Goal: Information Seeking & Learning: Find specific fact

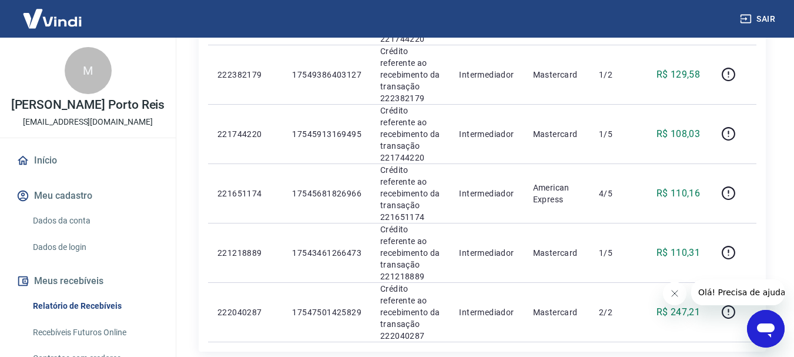
scroll to position [1340, 0]
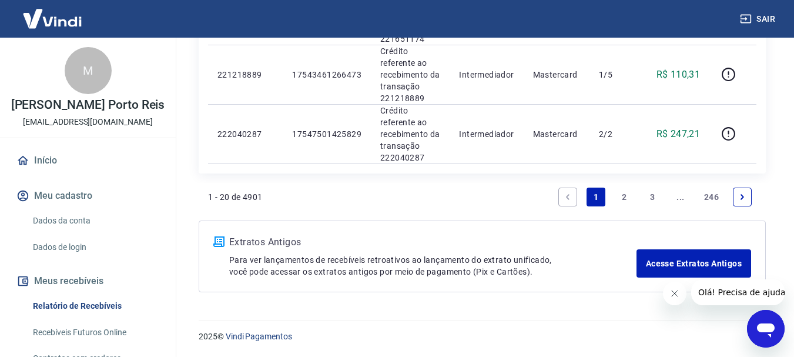
click at [745, 191] on link "Next page" at bounding box center [742, 197] width 19 height 19
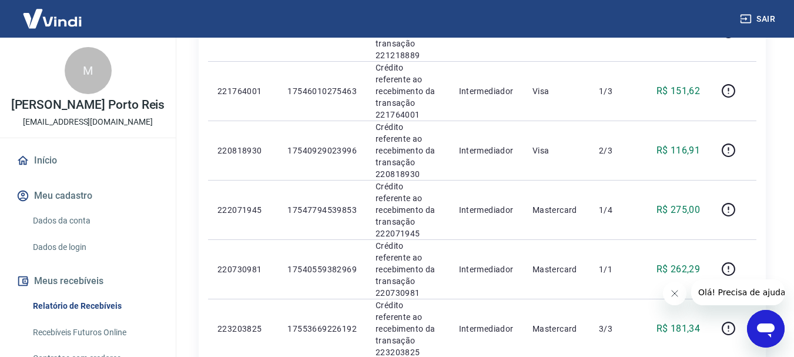
scroll to position [1067, 0]
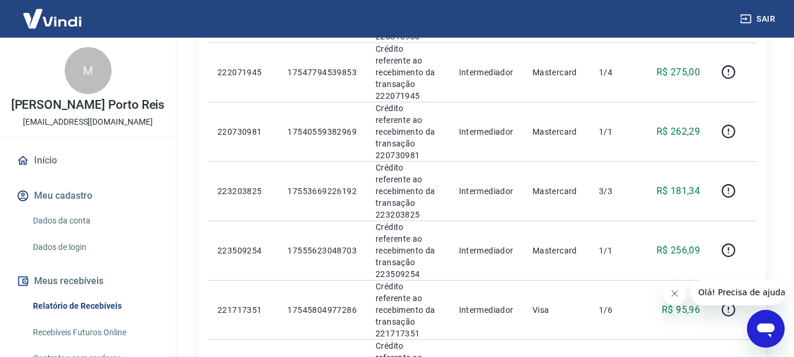
drag, startPoint x: 737, startPoint y: 193, endPoint x: 447, endPoint y: 112, distance: 301.0
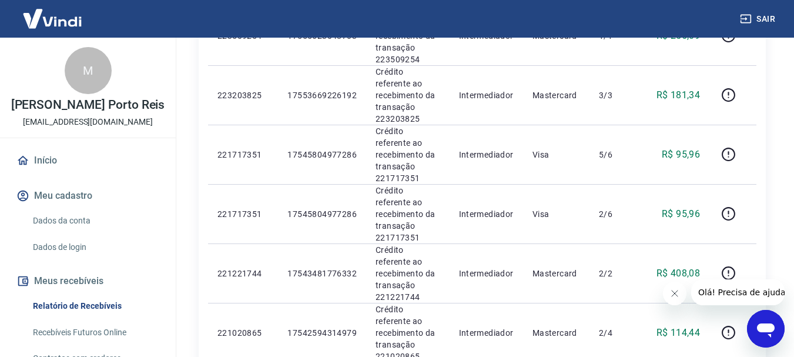
scroll to position [1067, 0]
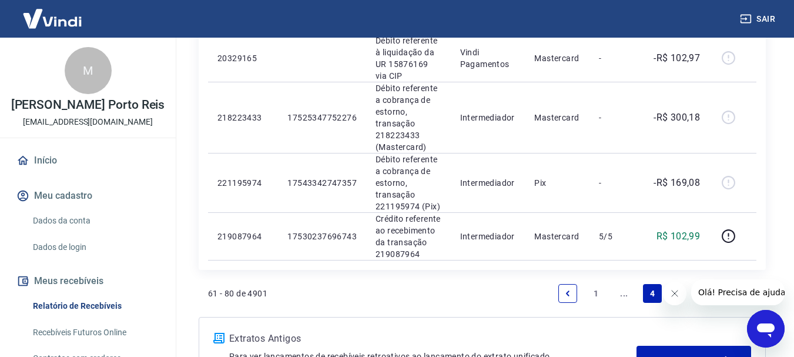
scroll to position [1014, 0]
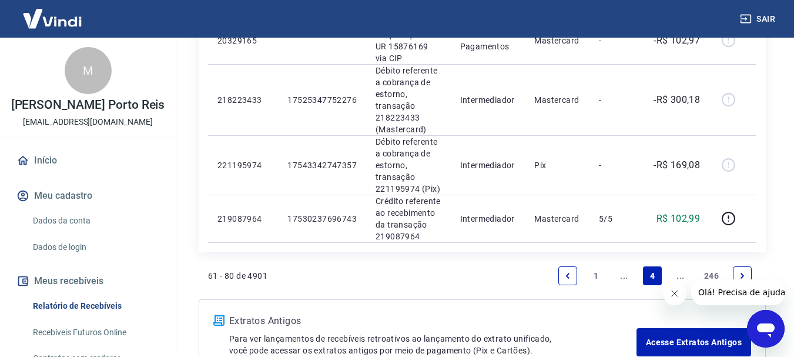
click at [747, 266] on link "Next page" at bounding box center [742, 275] width 19 height 19
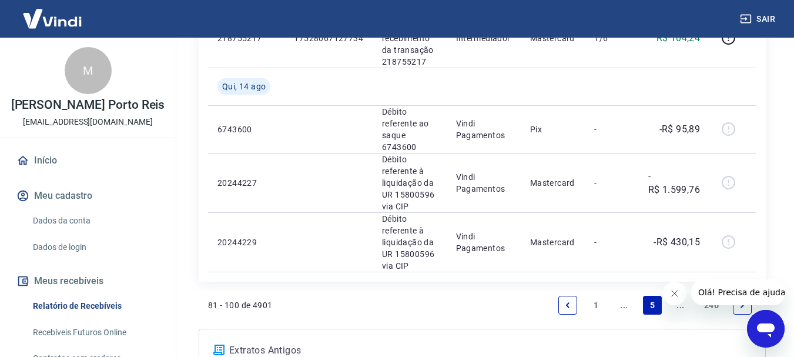
scroll to position [1441, 0]
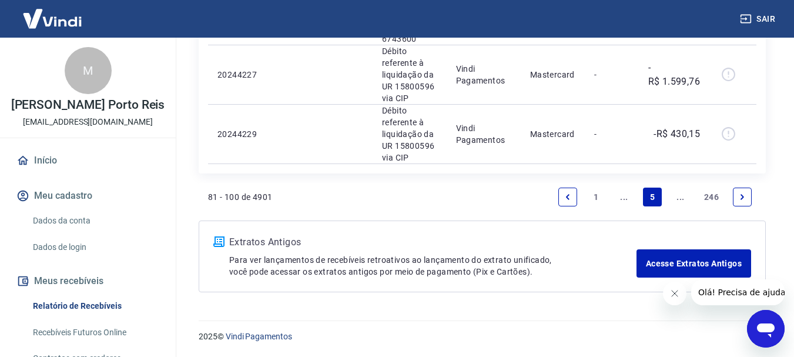
click at [565, 198] on icon "Previous page" at bounding box center [568, 197] width 8 height 8
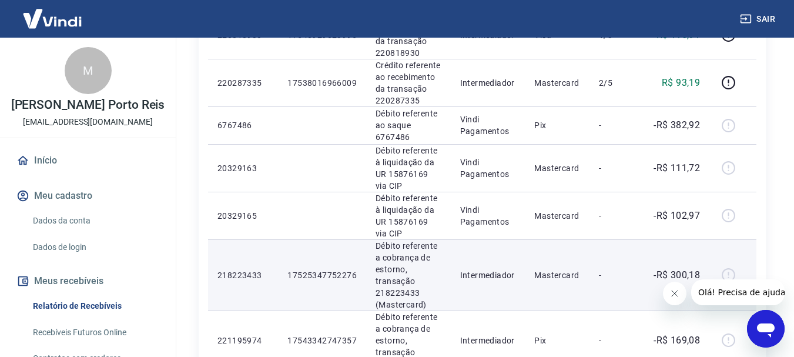
scroll to position [1014, 0]
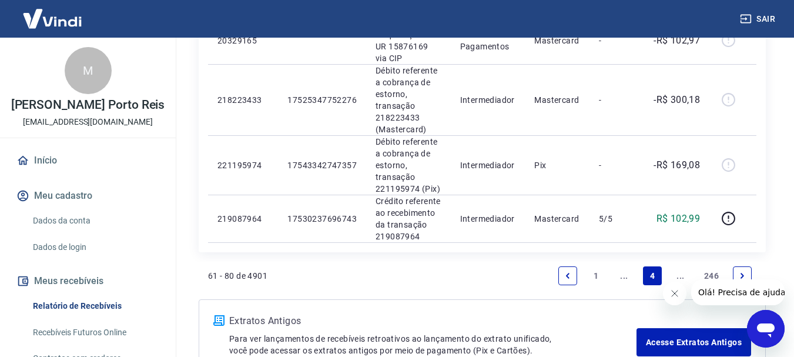
click at [745, 272] on icon "Next page" at bounding box center [742, 276] width 8 height 8
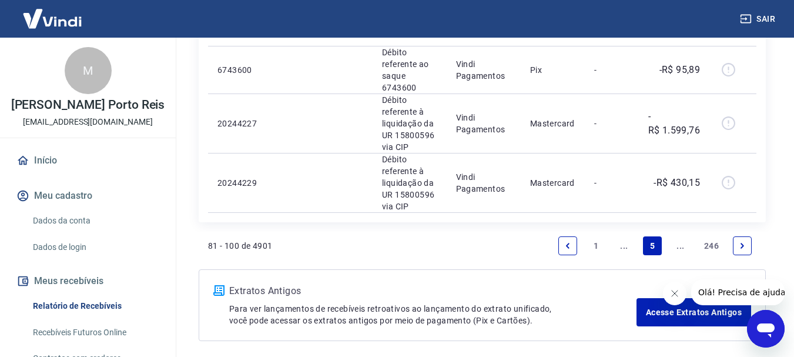
scroll to position [1441, 0]
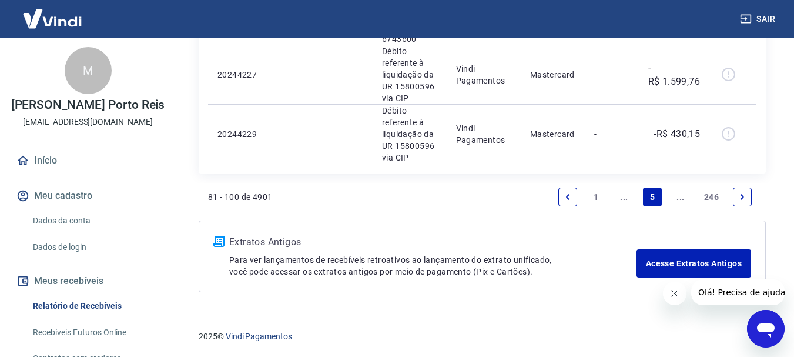
click at [561, 208] on li "Pagination" at bounding box center [568, 197] width 28 height 28
click at [569, 198] on icon "Previous page" at bounding box center [568, 196] width 4 height 5
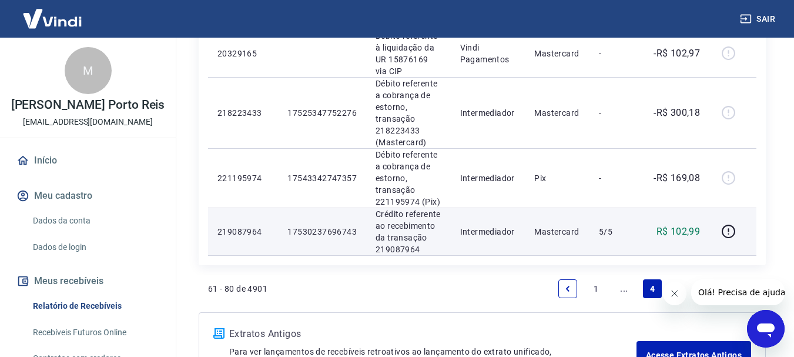
scroll to position [1072, 0]
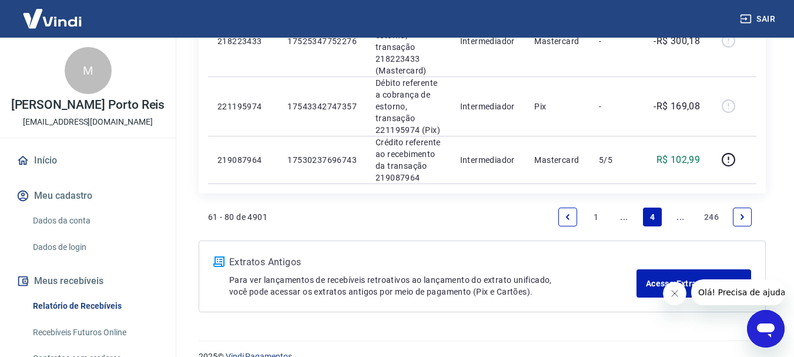
click at [593, 208] on link "1" at bounding box center [596, 217] width 19 height 19
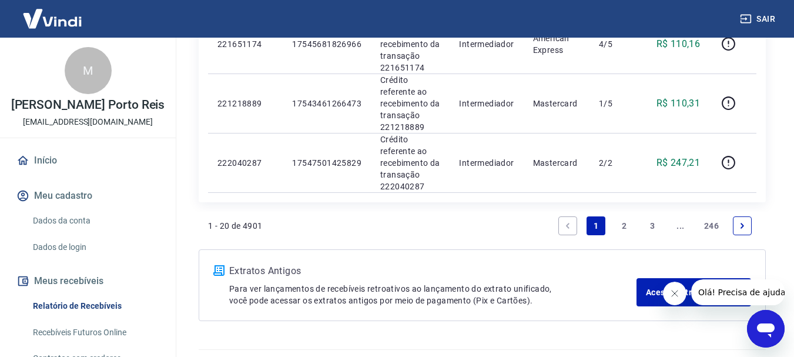
scroll to position [1340, 0]
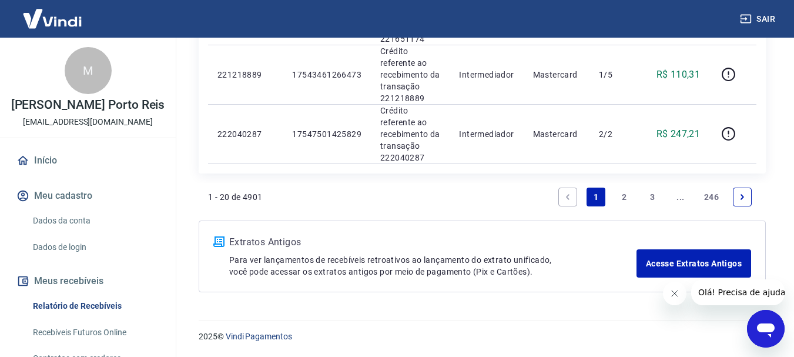
click at [740, 190] on link "Next page" at bounding box center [742, 197] width 19 height 19
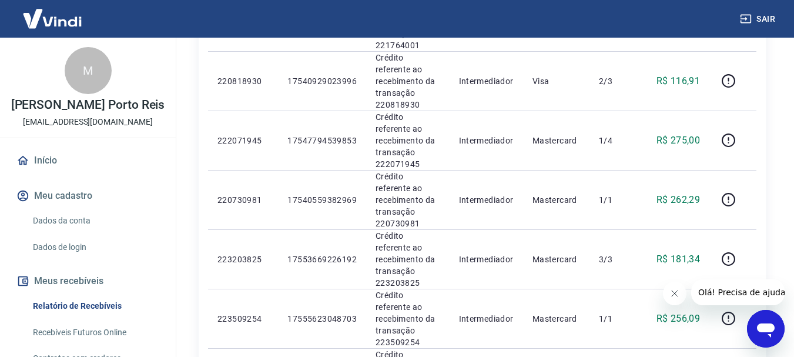
scroll to position [1067, 0]
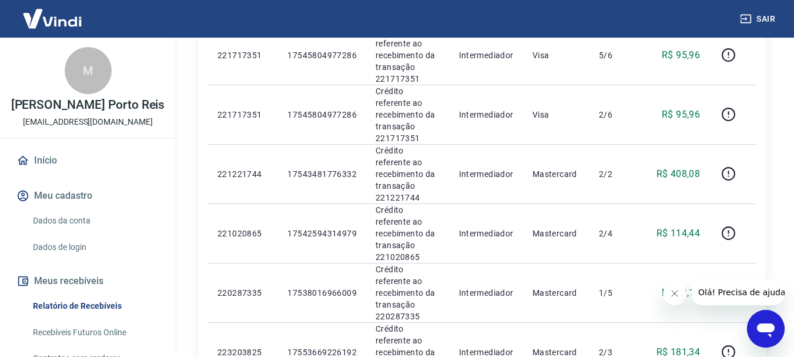
scroll to position [1067, 0]
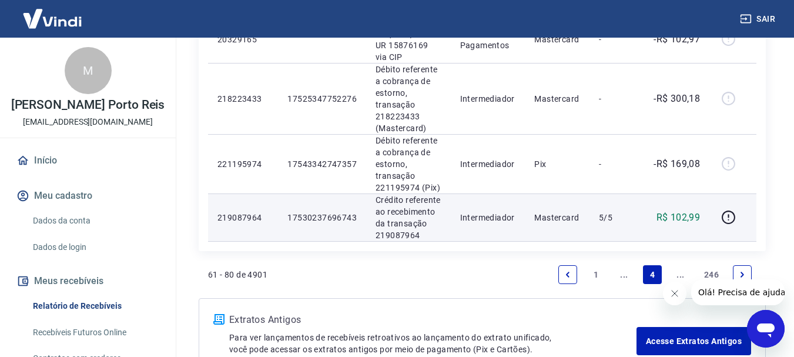
scroll to position [1072, 0]
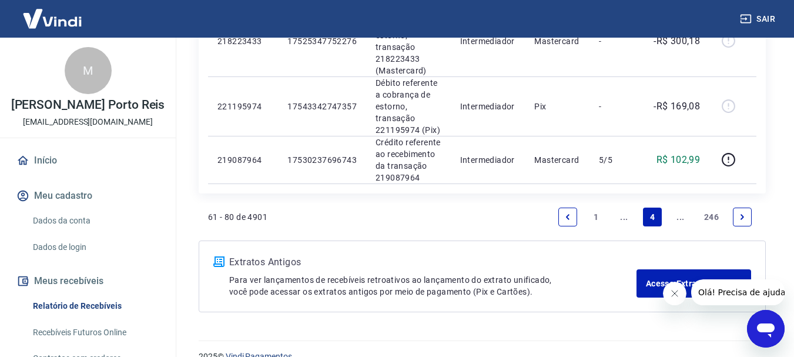
click at [744, 213] on icon "Next page" at bounding box center [742, 217] width 8 height 8
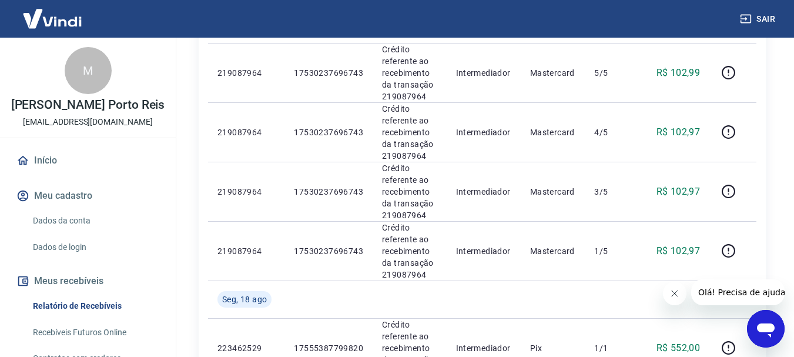
scroll to position [294, 0]
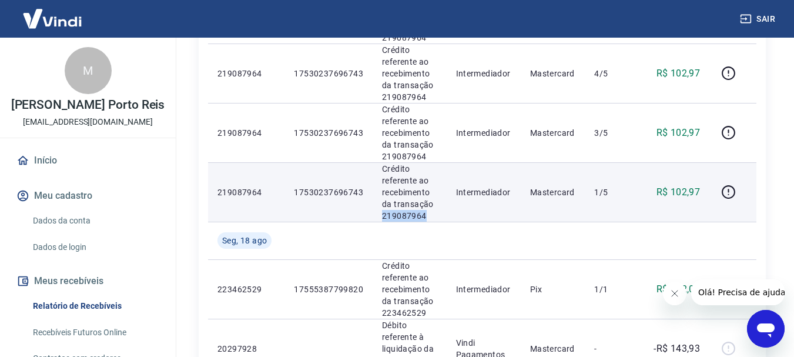
drag, startPoint x: 407, startPoint y: 213, endPoint x: 379, endPoint y: 213, distance: 27.6
click at [379, 213] on td "Crédito referente ao recebimento da transação 219087964" at bounding box center [409, 191] width 73 height 59
copy p "219087964"
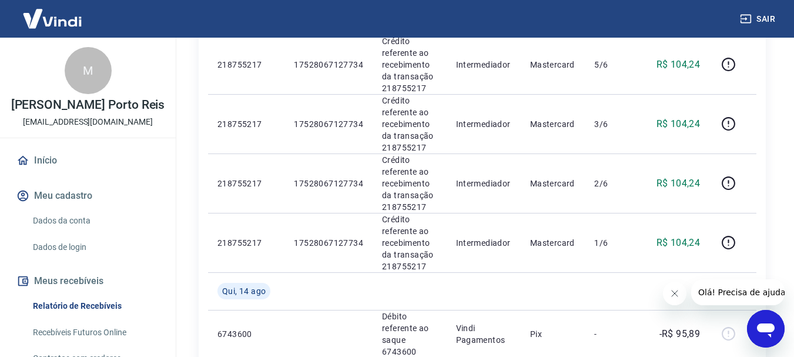
scroll to position [1441, 0]
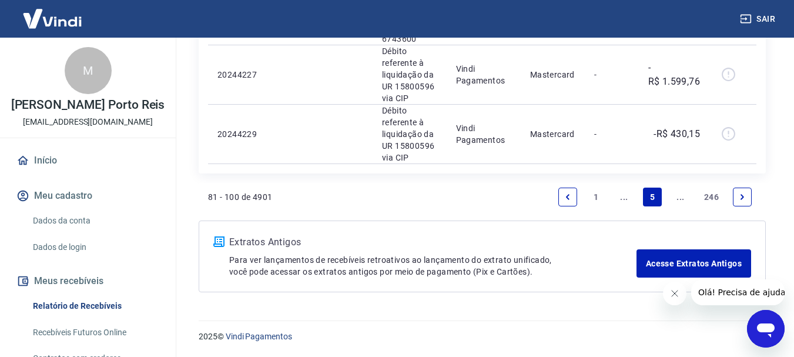
click at [562, 197] on link "Previous page" at bounding box center [568, 197] width 19 height 19
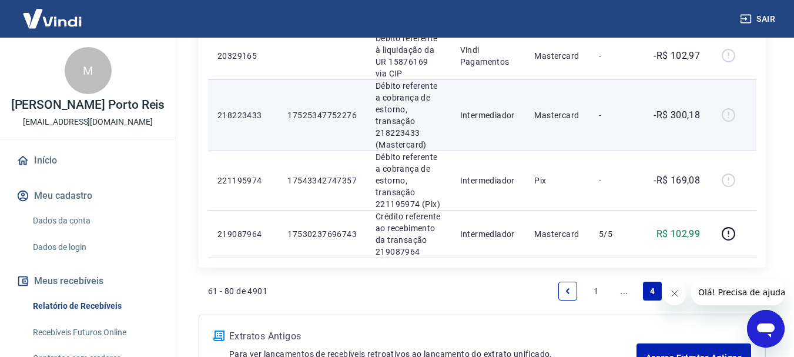
scroll to position [896, 0]
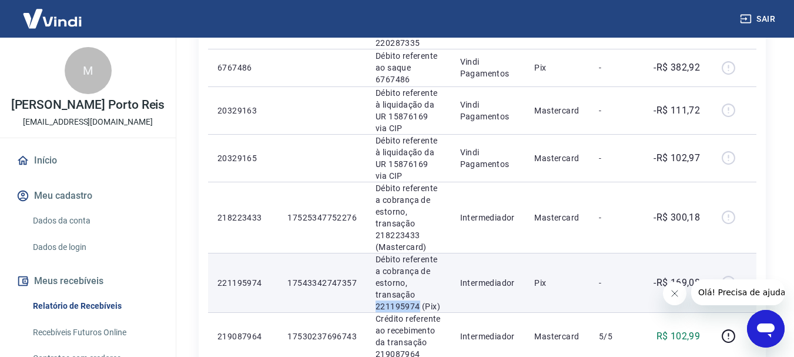
drag, startPoint x: 419, startPoint y: 287, endPoint x: 374, endPoint y: 283, distance: 45.5
click at [374, 283] on td "Débito referente a cobrança de estorno, transação 221195974 (Pix)" at bounding box center [408, 282] width 85 height 59
copy p "221195974"
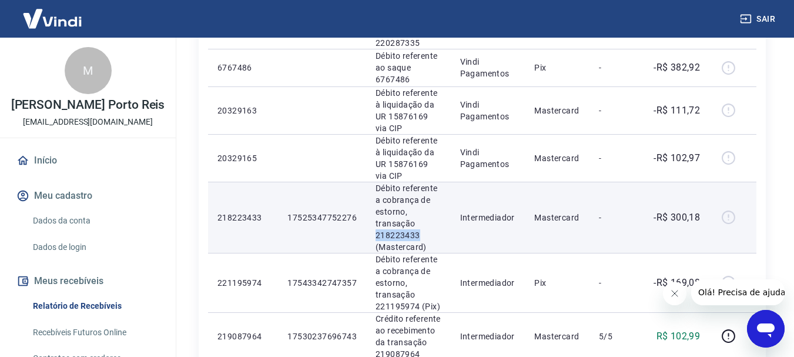
drag, startPoint x: 406, startPoint y: 213, endPoint x: 369, endPoint y: 215, distance: 37.1
click at [369, 215] on td "Débito referente a cobrança de estorno, transação 218223433 (Mastercard)" at bounding box center [408, 217] width 85 height 71
copy p "218223433"
